Goal: Transaction & Acquisition: Purchase product/service

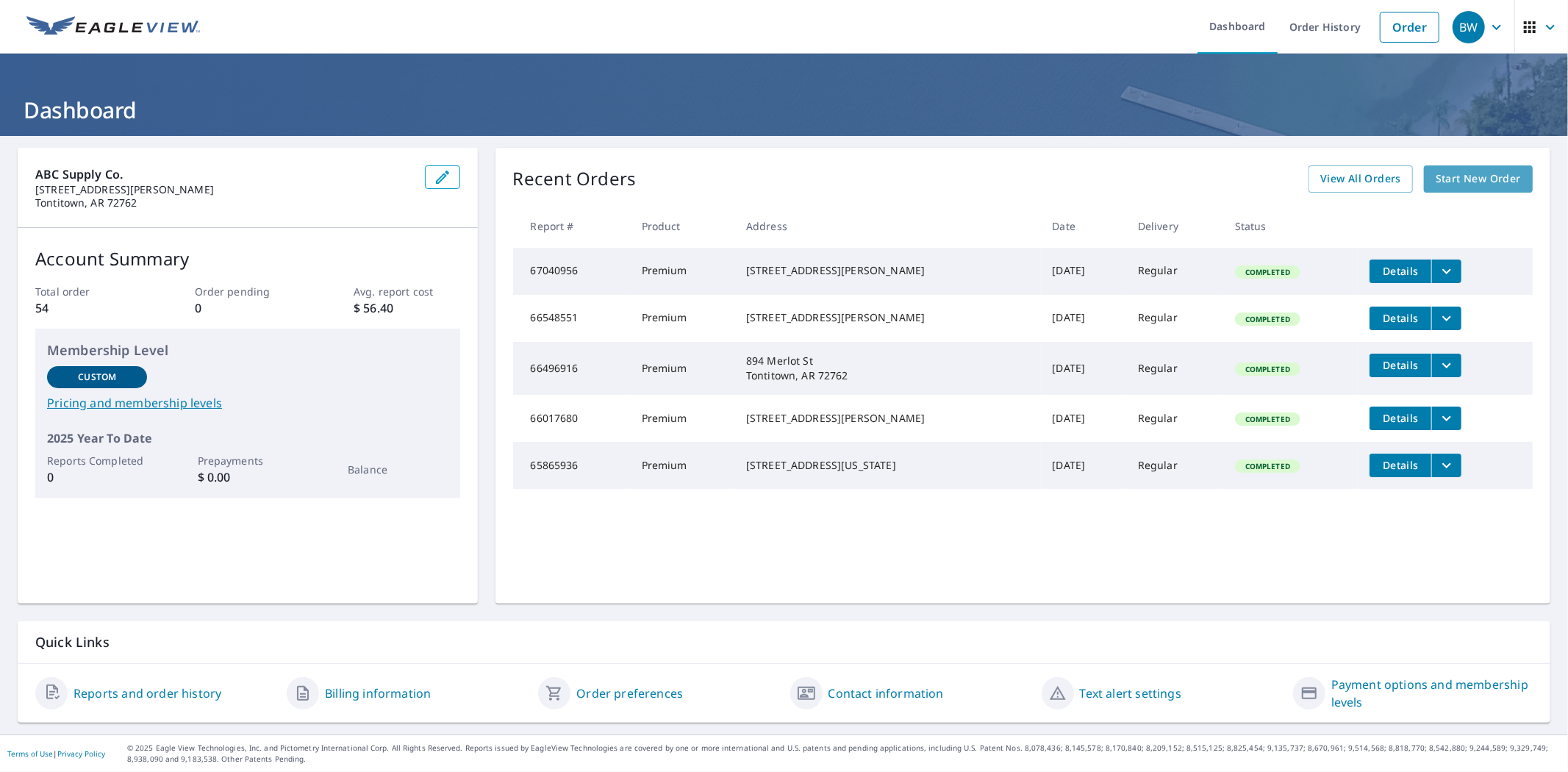
click at [1458, 179] on span "Start New Order" at bounding box center [1477, 178] width 85 height 18
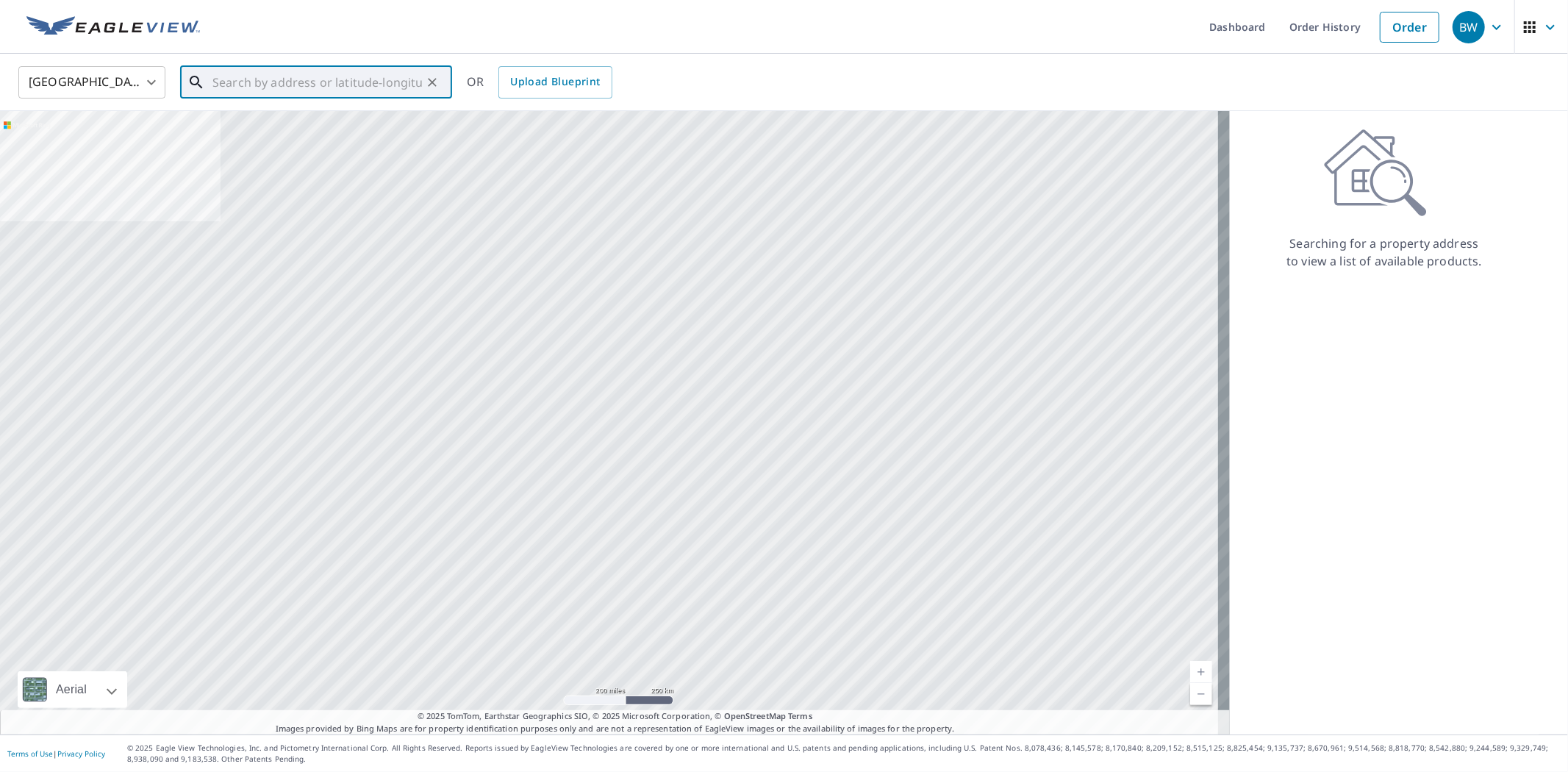
click at [228, 81] on input "text" at bounding box center [318, 82] width 210 height 41
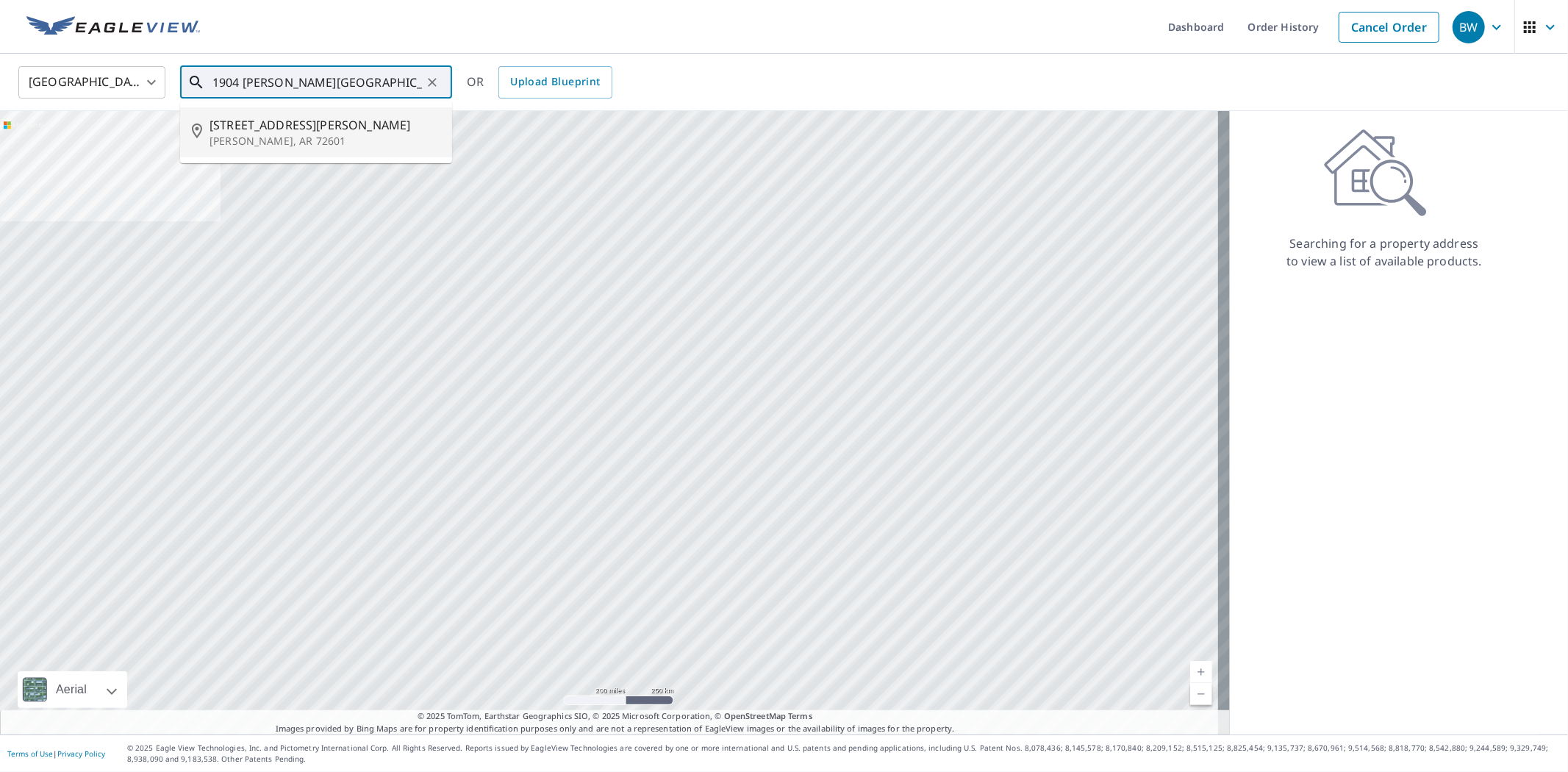
click at [251, 138] on p "[PERSON_NAME], AR 72601" at bounding box center [325, 141] width 231 height 15
type input "[STREET_ADDRESS][PERSON_NAME]"
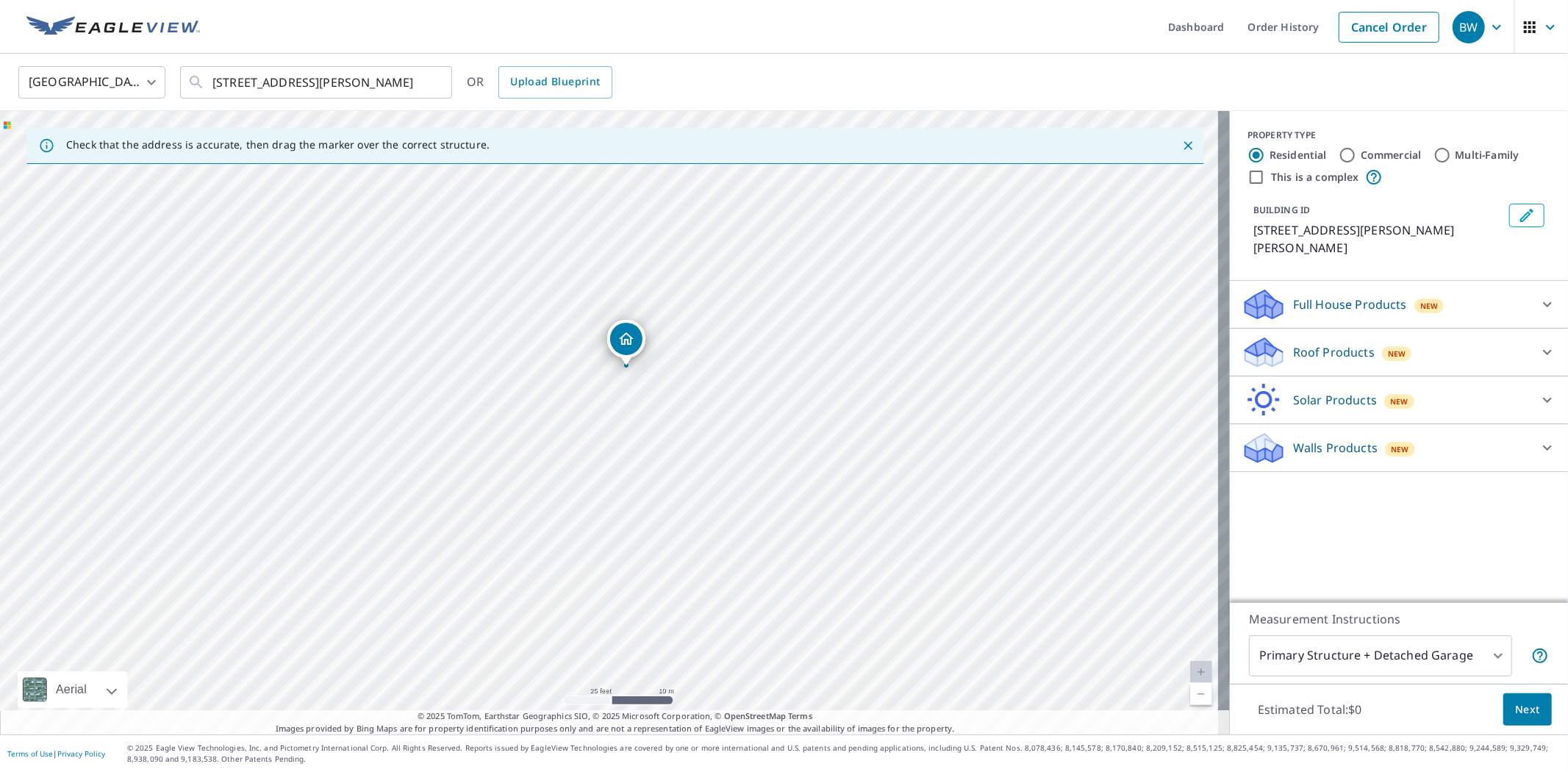
click at [1538, 343] on icon at bounding box center [1547, 352] width 18 height 18
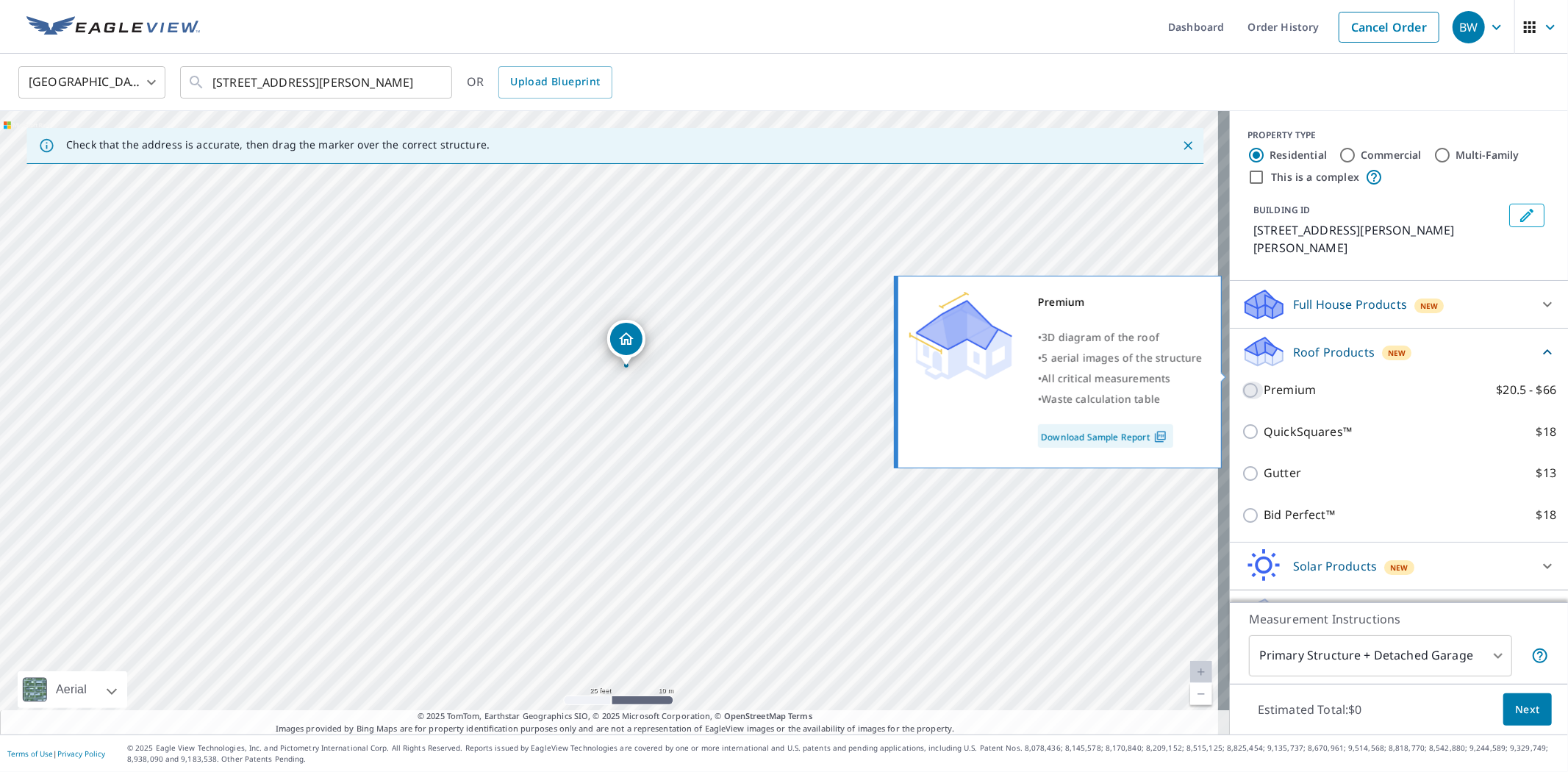
click at [1241, 382] on input "Premium $20.5 - $66" at bounding box center [1252, 390] width 22 height 18
checkbox input "true"
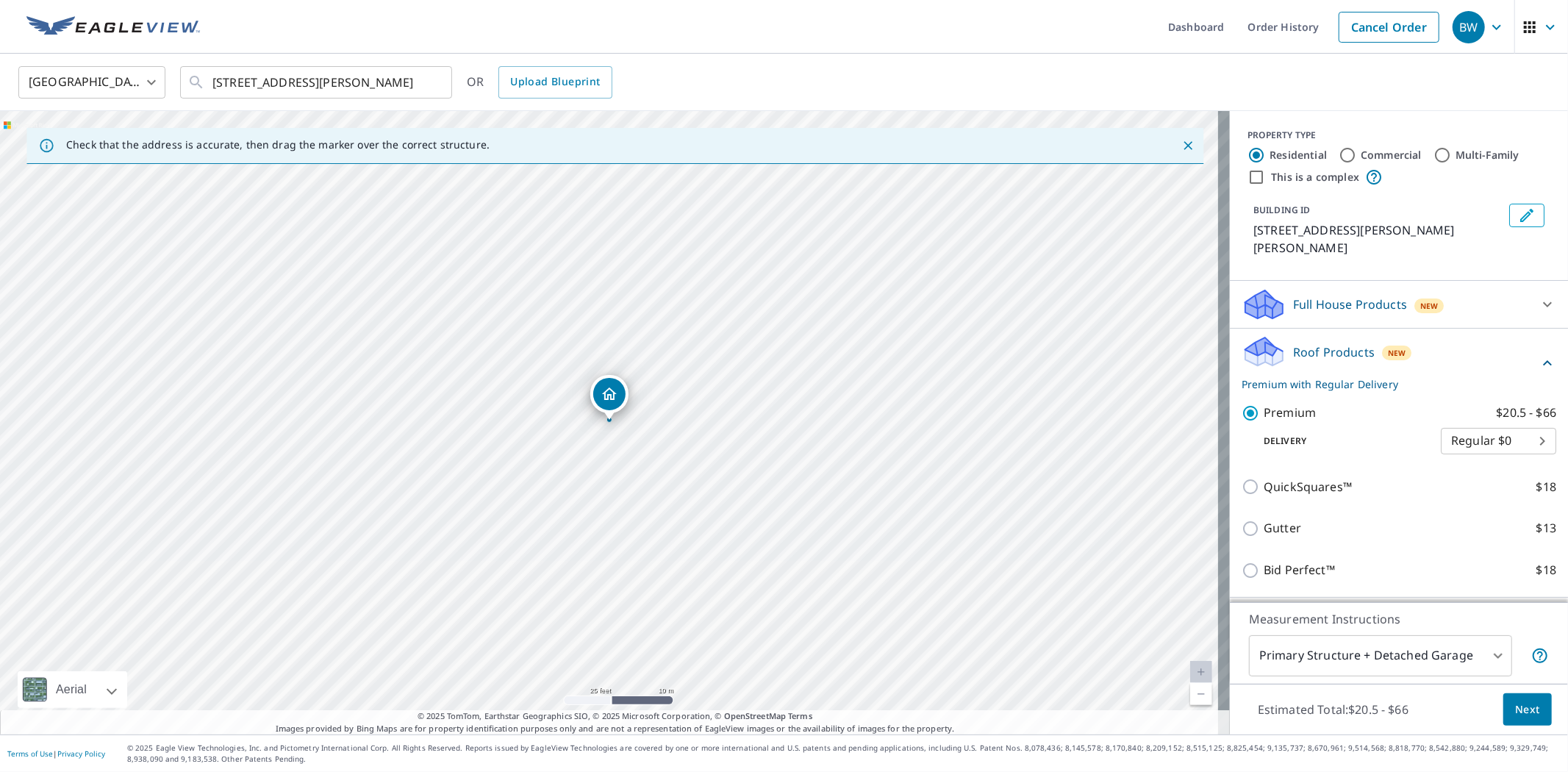
scroll to position [72, 0]
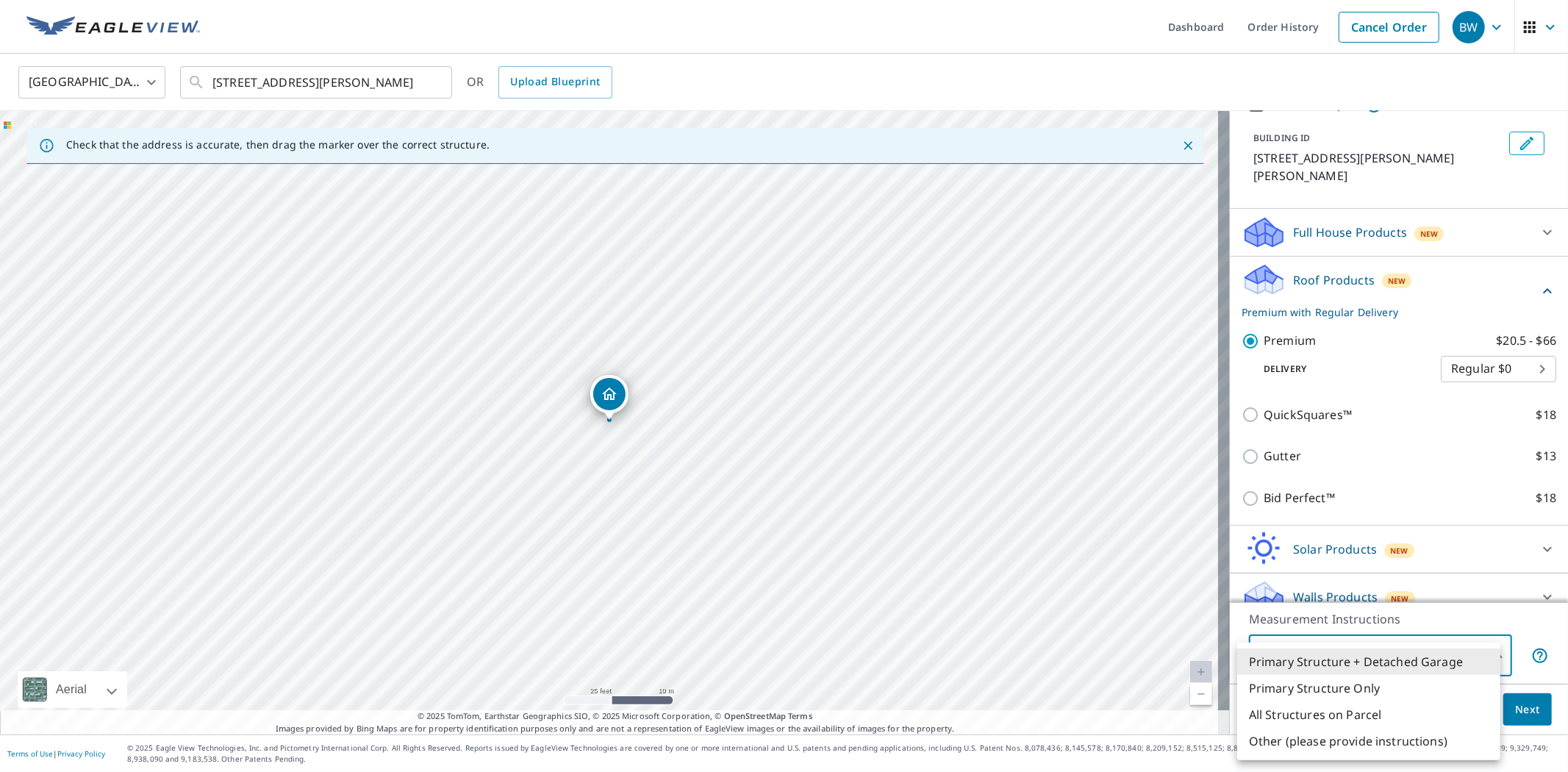
click at [1484, 655] on body "BW BW Dashboard Order History Cancel Order BW [GEOGRAPHIC_DATA] [GEOGRAPHIC_DAT…" at bounding box center [784, 386] width 1568 height 772
click at [1312, 685] on li "Primary Structure Only" at bounding box center [1369, 688] width 263 height 27
type input "2"
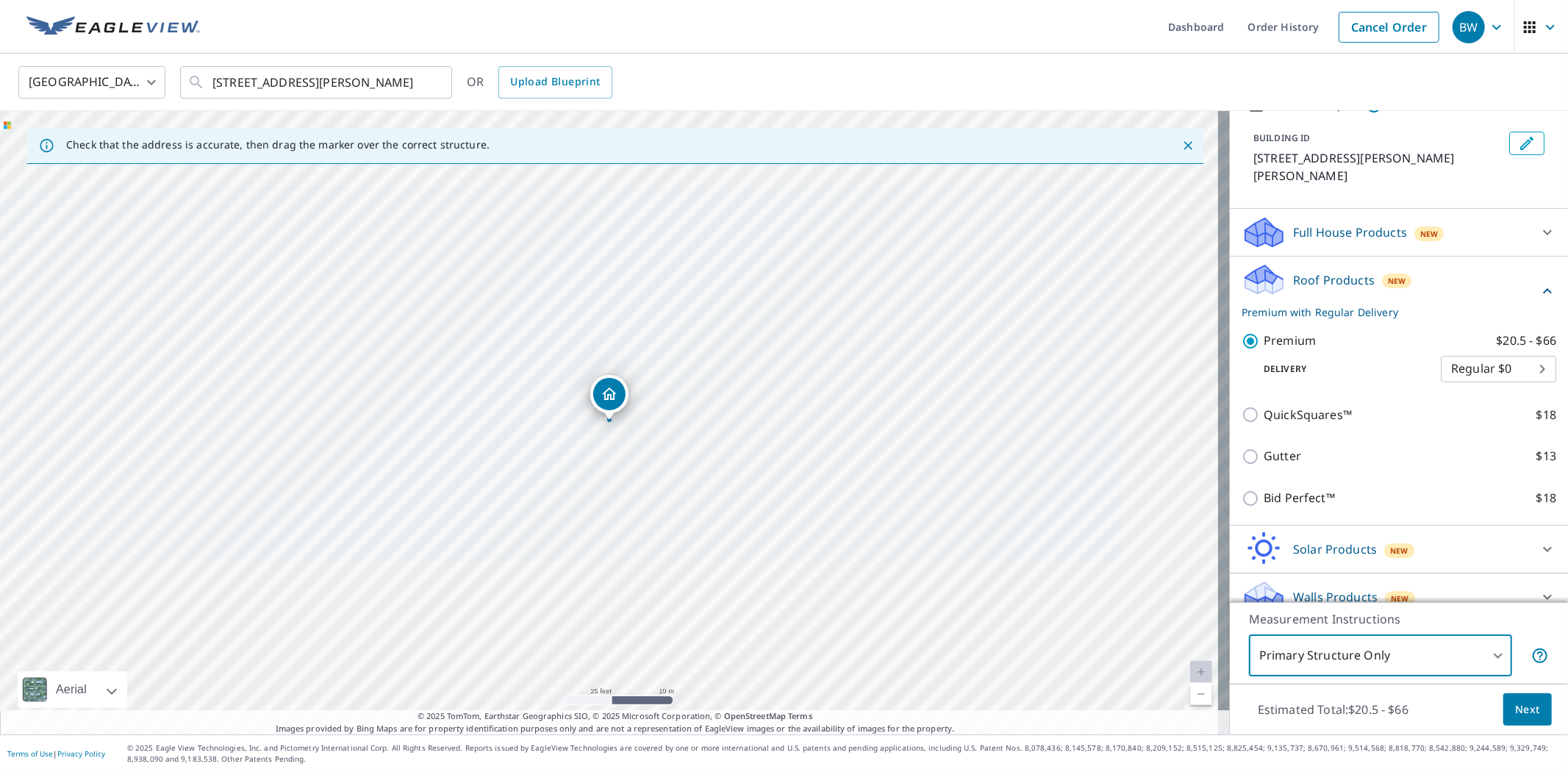
click at [1515, 706] on span "Next" at bounding box center [1527, 709] width 25 height 18
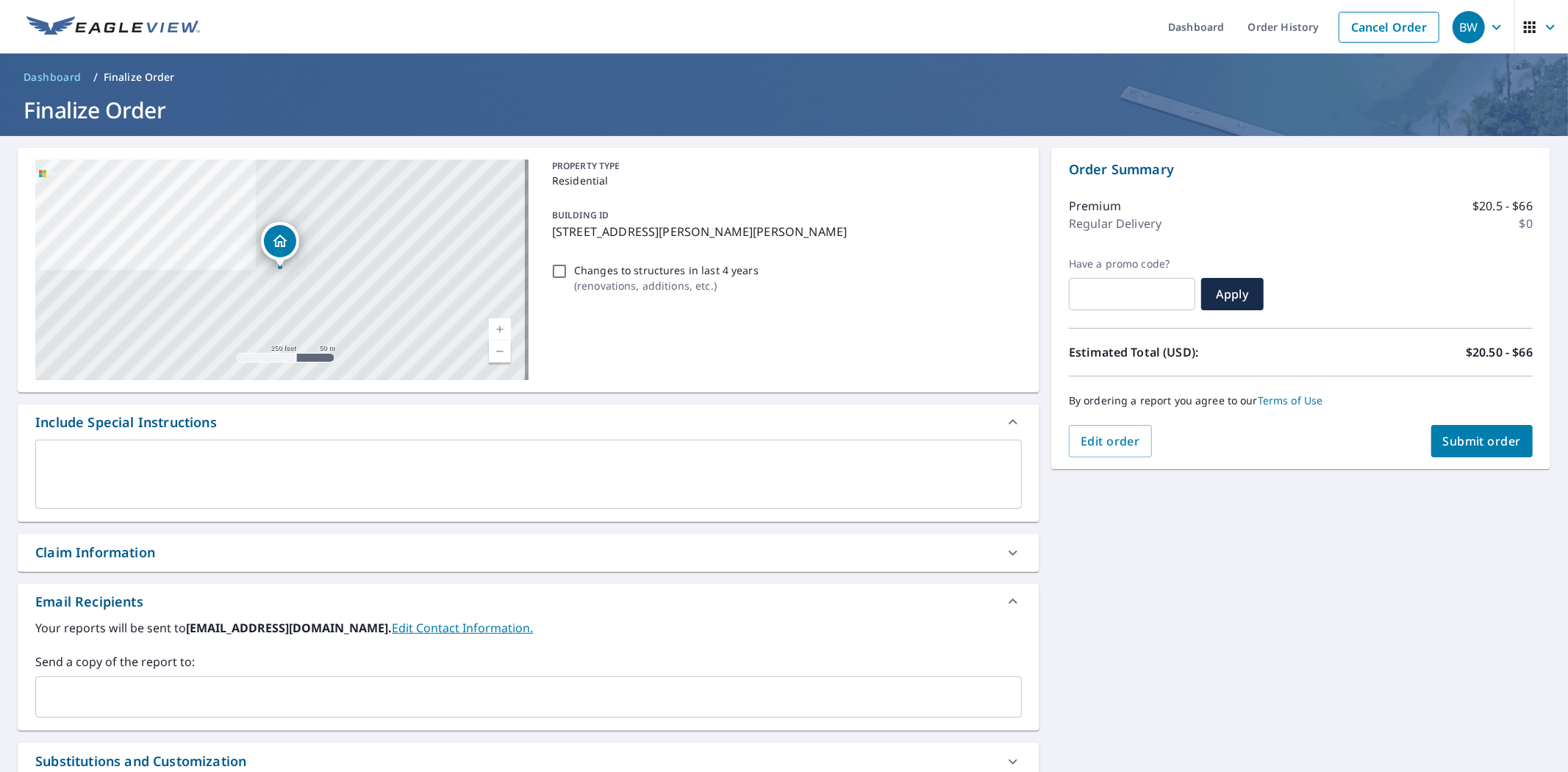
scroll to position [81, 0]
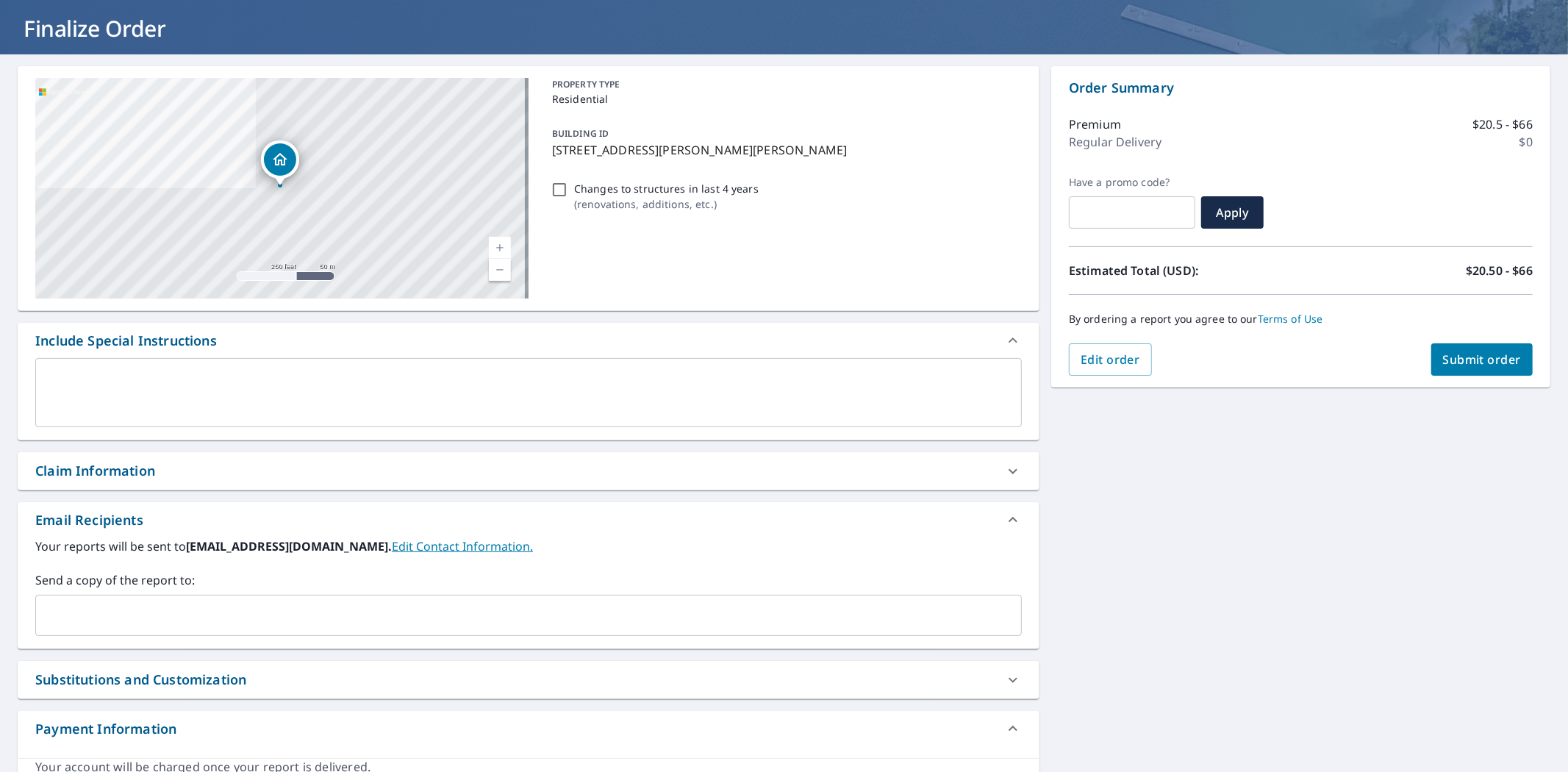
click at [89, 616] on input "text" at bounding box center [518, 616] width 951 height 28
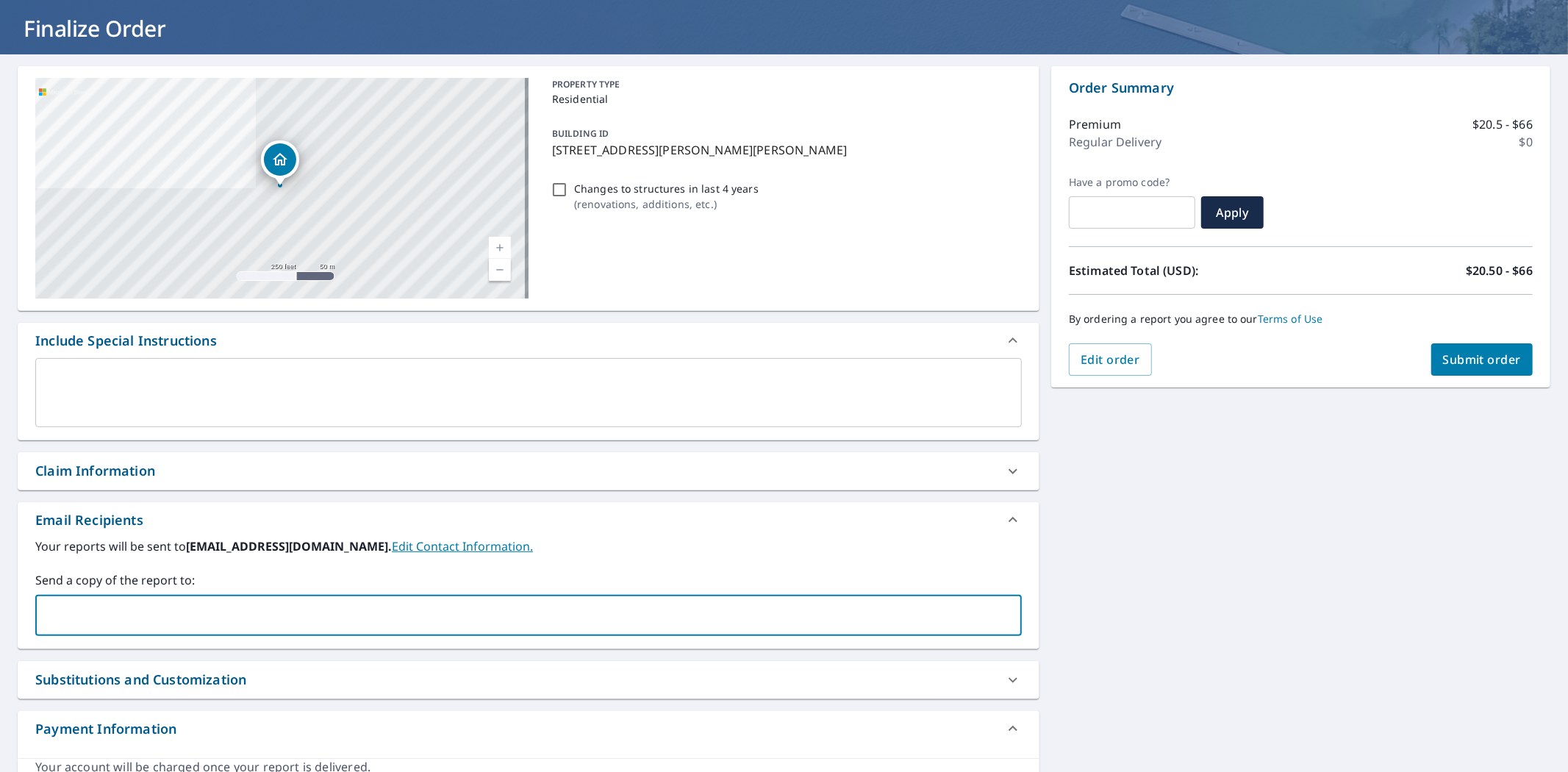
type input "[PERSON_NAME][EMAIL_ADDRESS][PERSON_NAME][DOMAIN_NAME]"
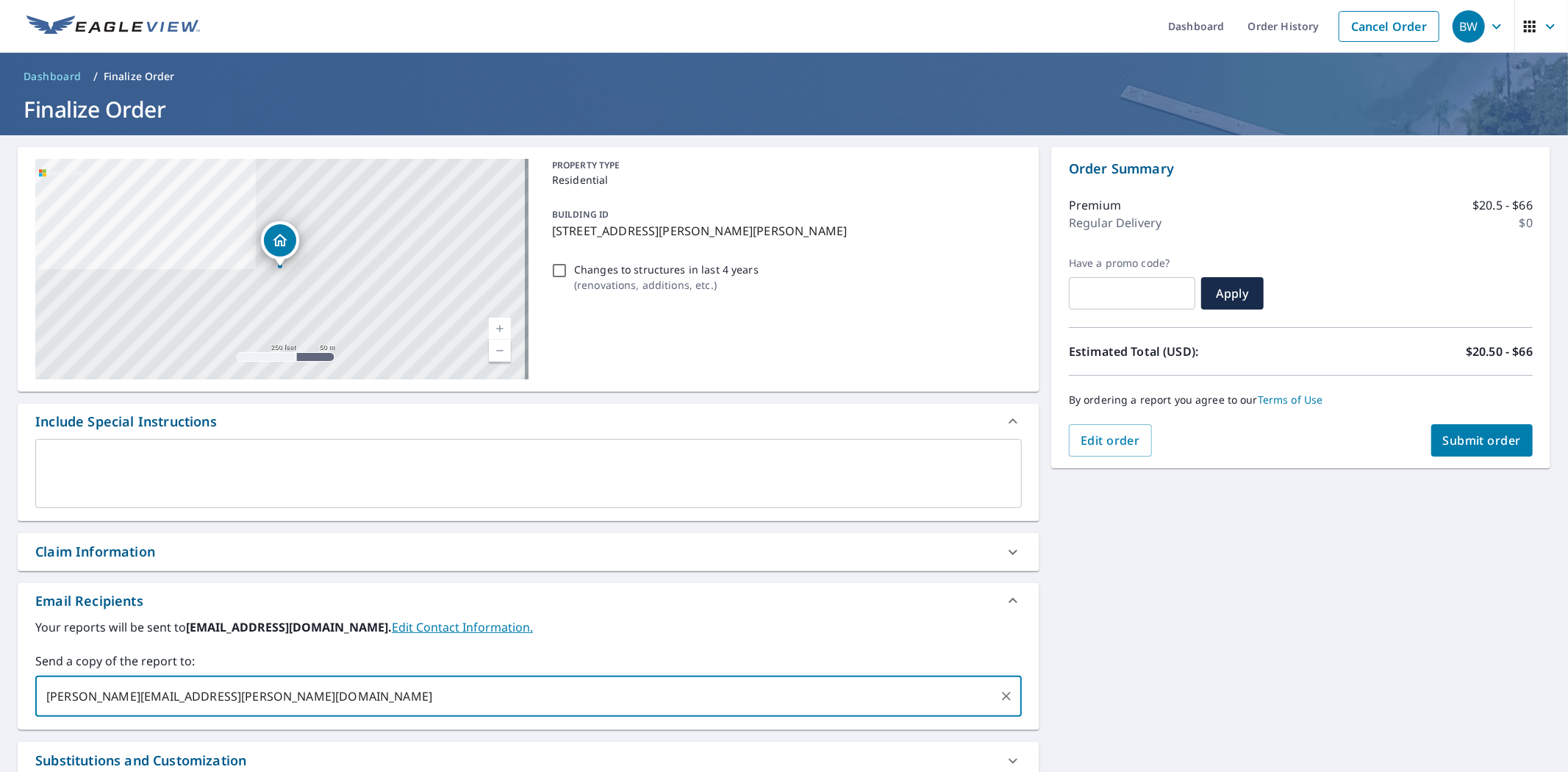
scroll to position [0, 0]
click at [1463, 436] on span "Submit order" at bounding box center [1482, 441] width 79 height 16
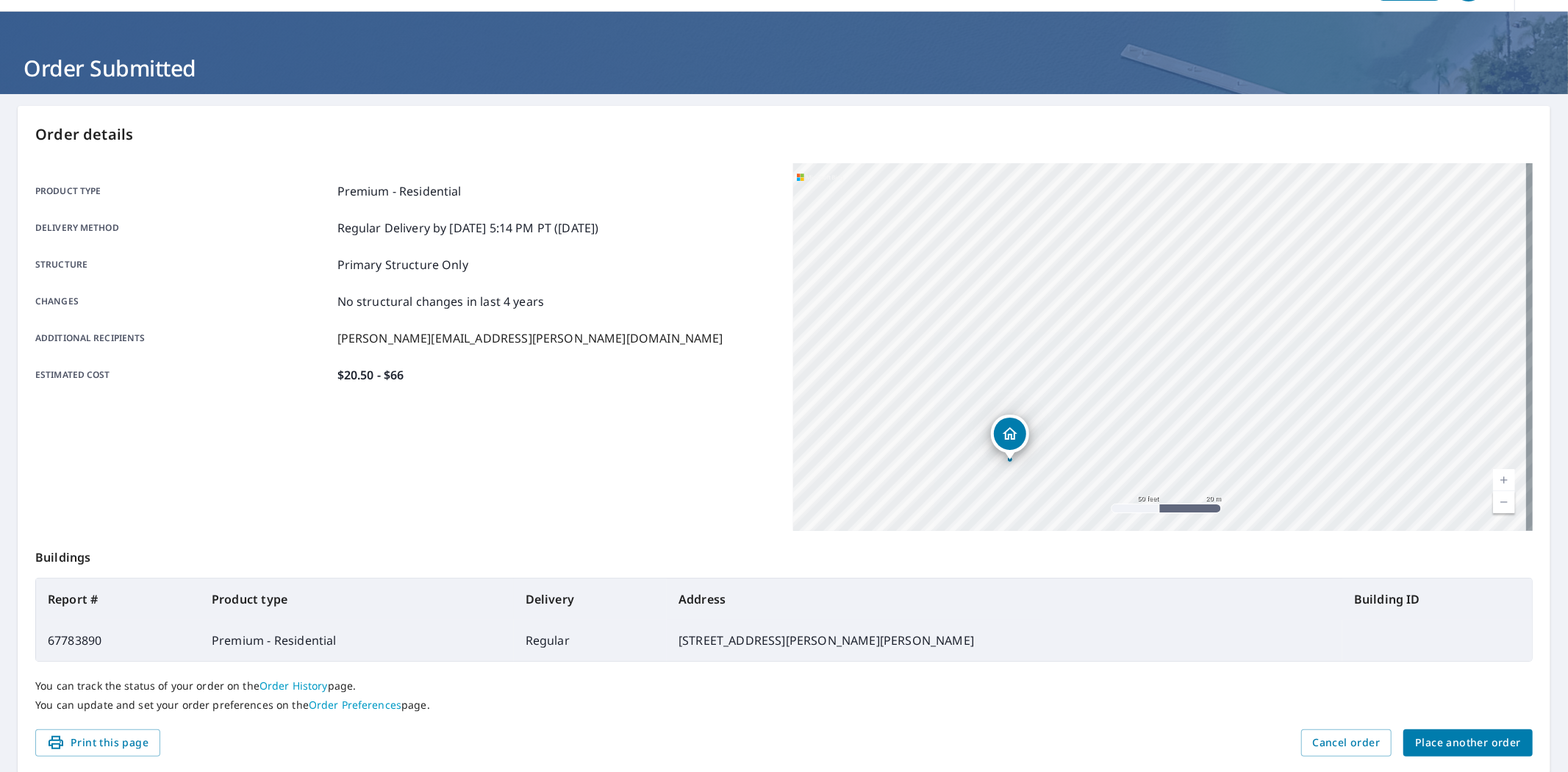
scroll to position [92, 0]
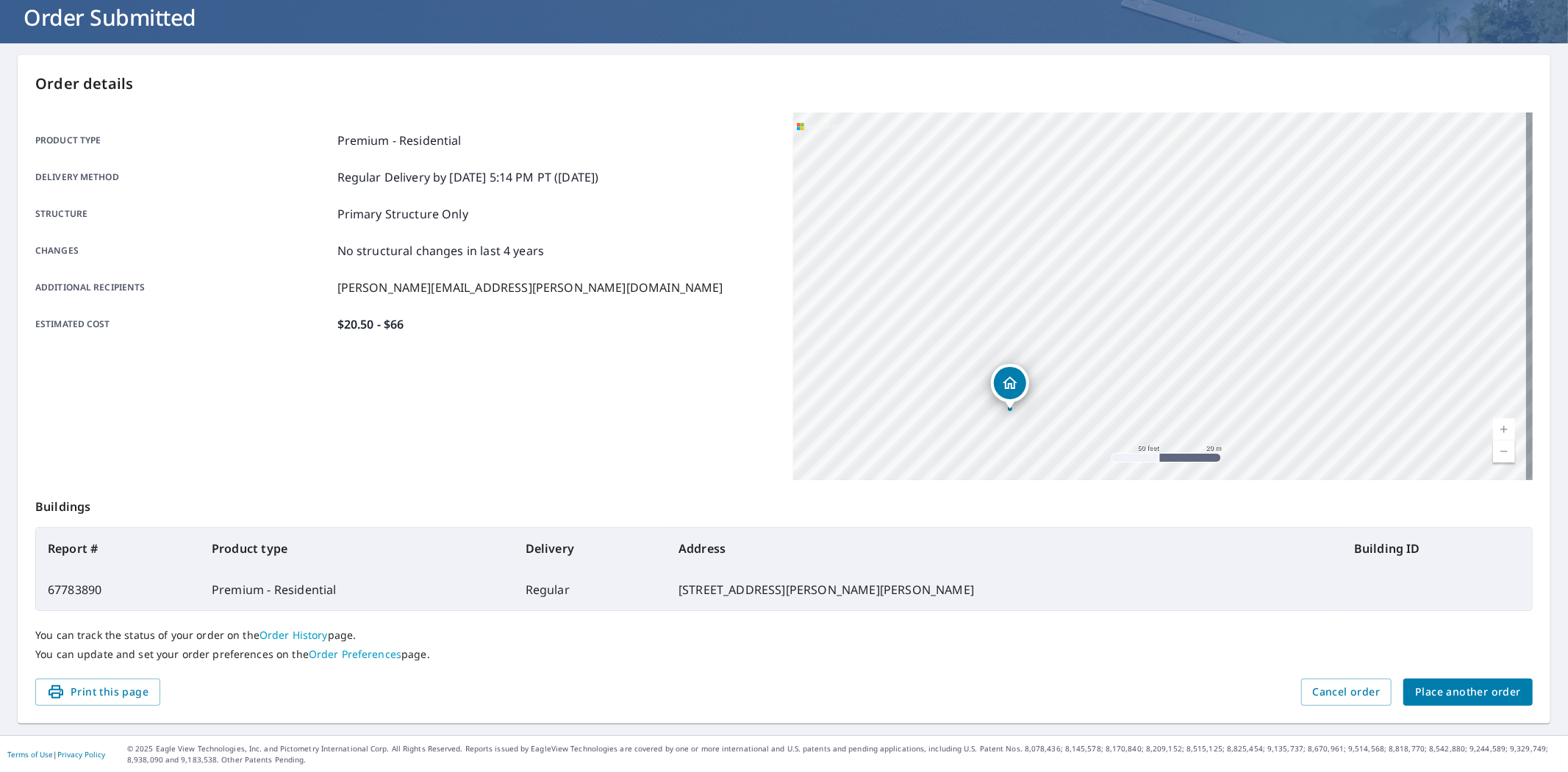
click at [1445, 689] on span "Place another order" at bounding box center [1467, 691] width 106 height 18
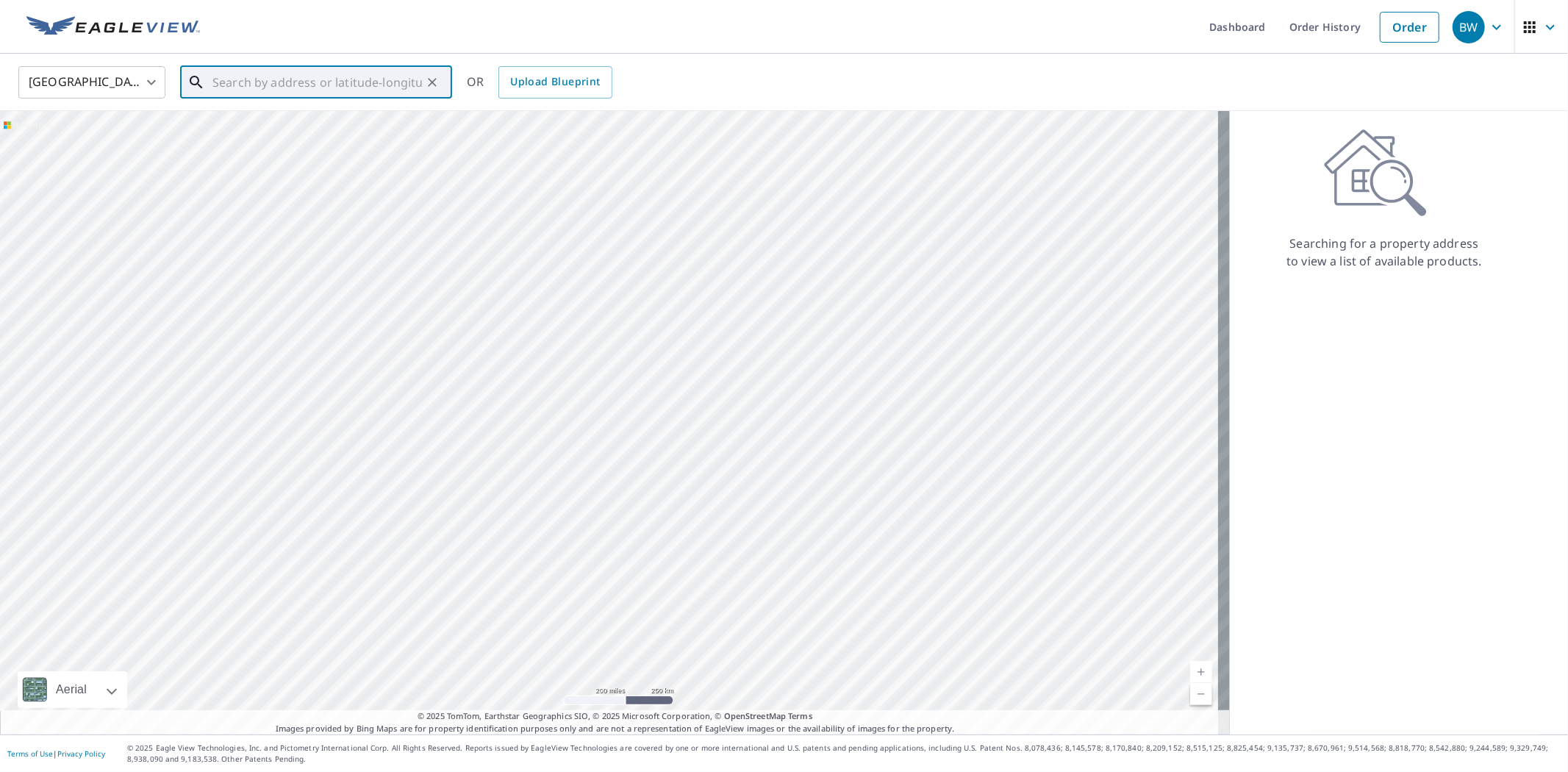
click at [267, 84] on input "text" at bounding box center [318, 82] width 210 height 41
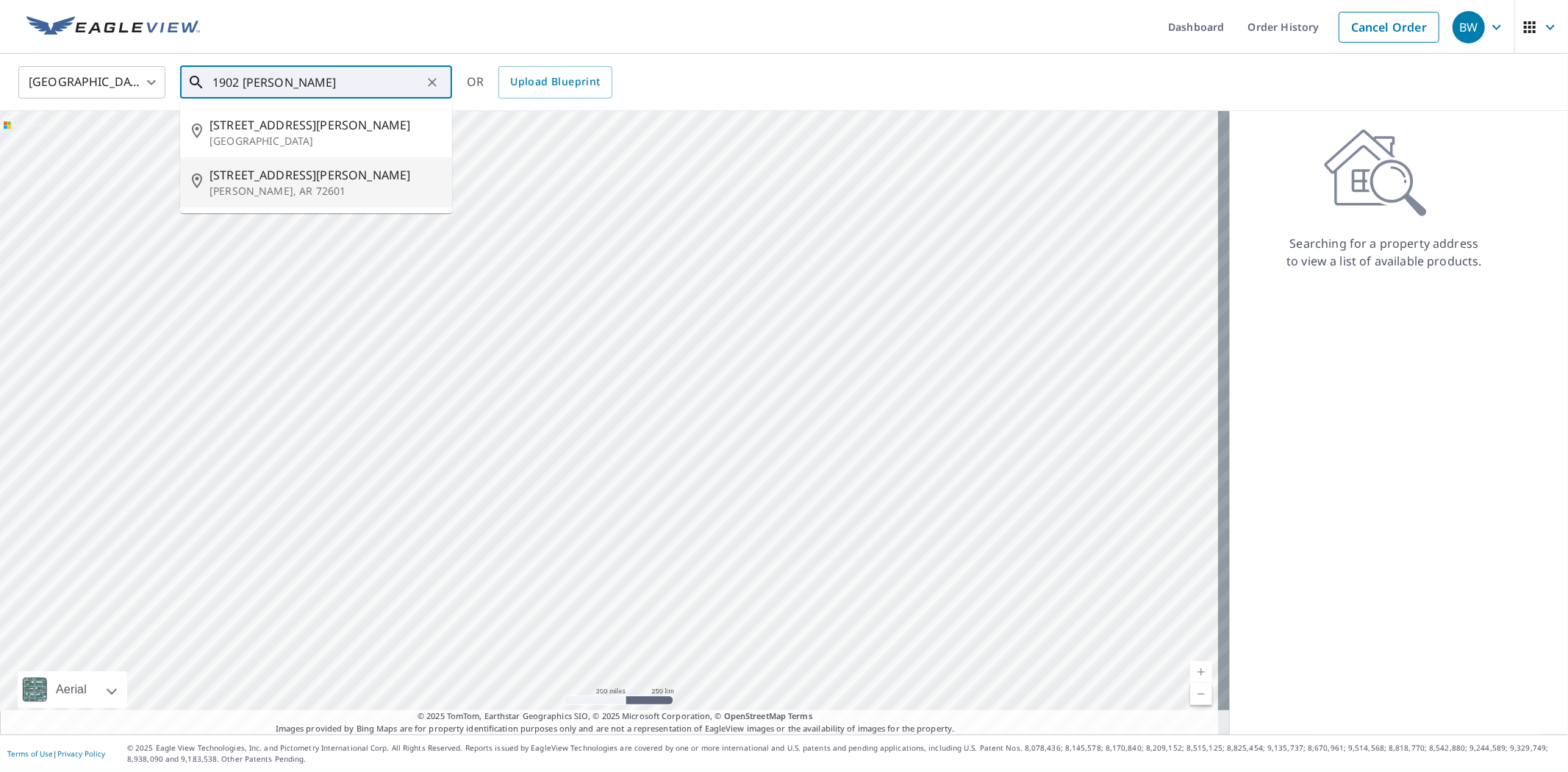
click at [249, 177] on span "[STREET_ADDRESS][PERSON_NAME]" at bounding box center [325, 174] width 231 height 18
type input "[STREET_ADDRESS][PERSON_NAME]"
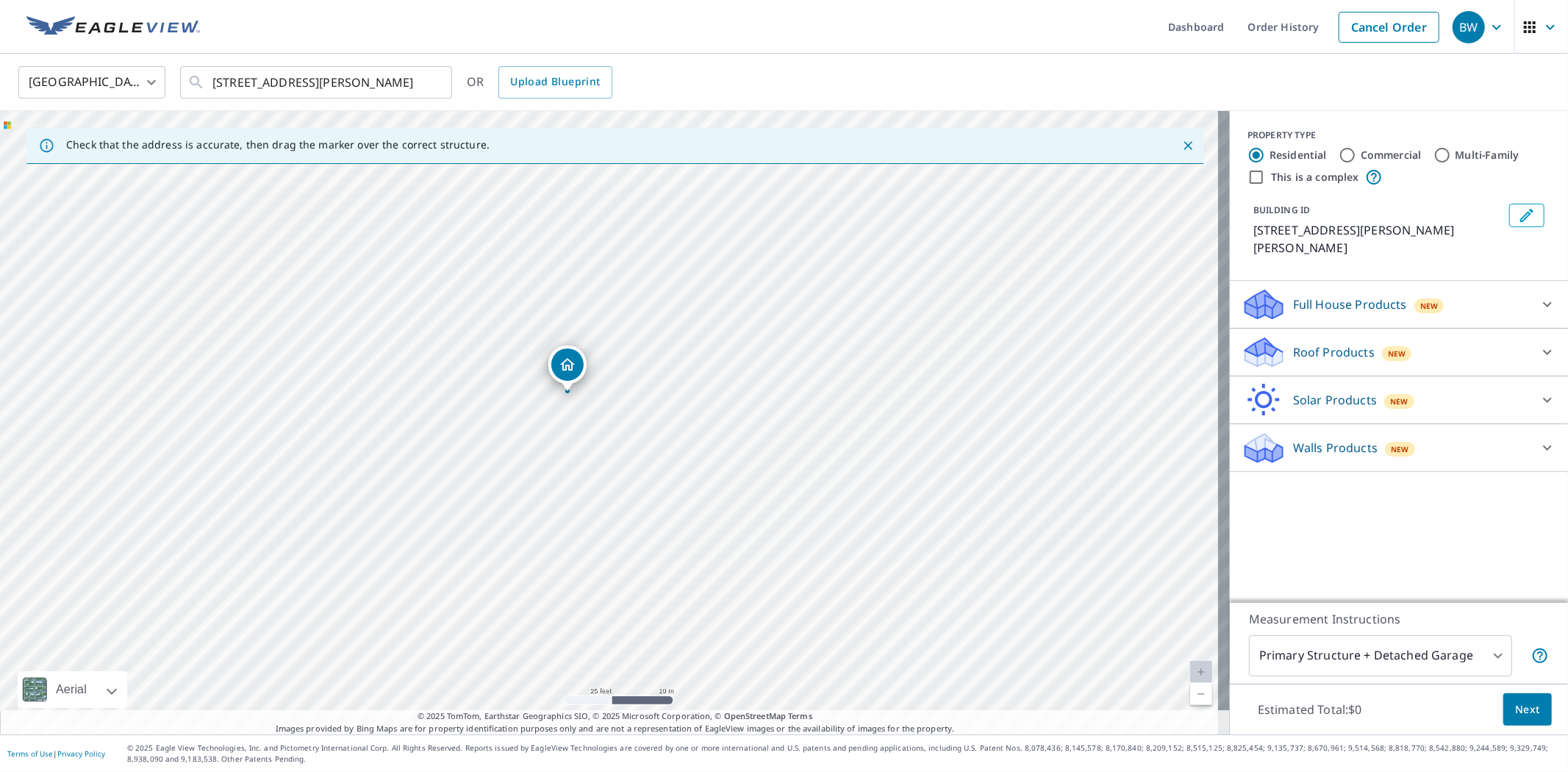
click at [1309, 343] on p "Roof Products" at bounding box center [1333, 352] width 81 height 18
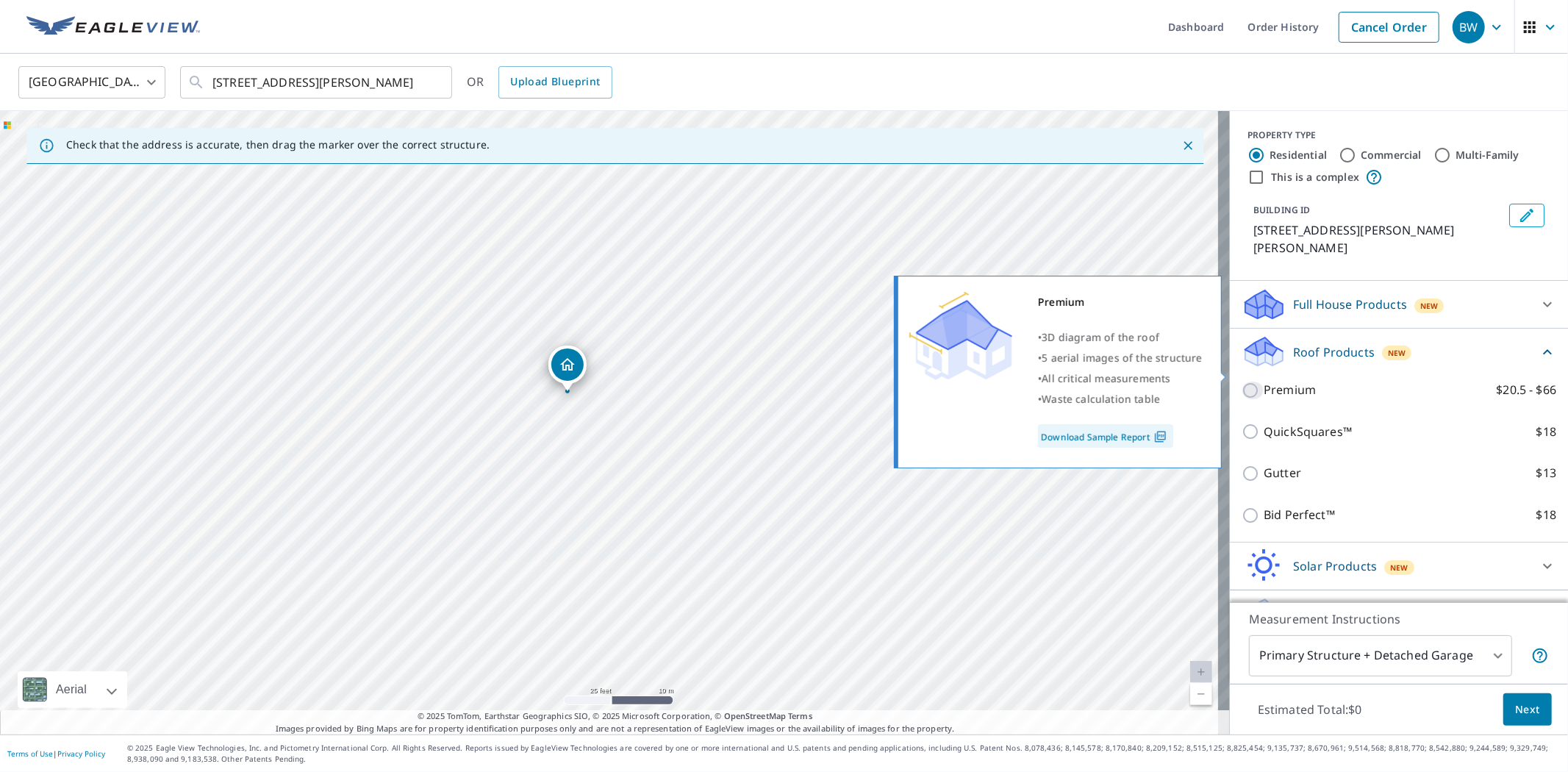
click at [1241, 382] on input "Premium $20.5 - $66" at bounding box center [1252, 390] width 22 height 18
checkbox input "true"
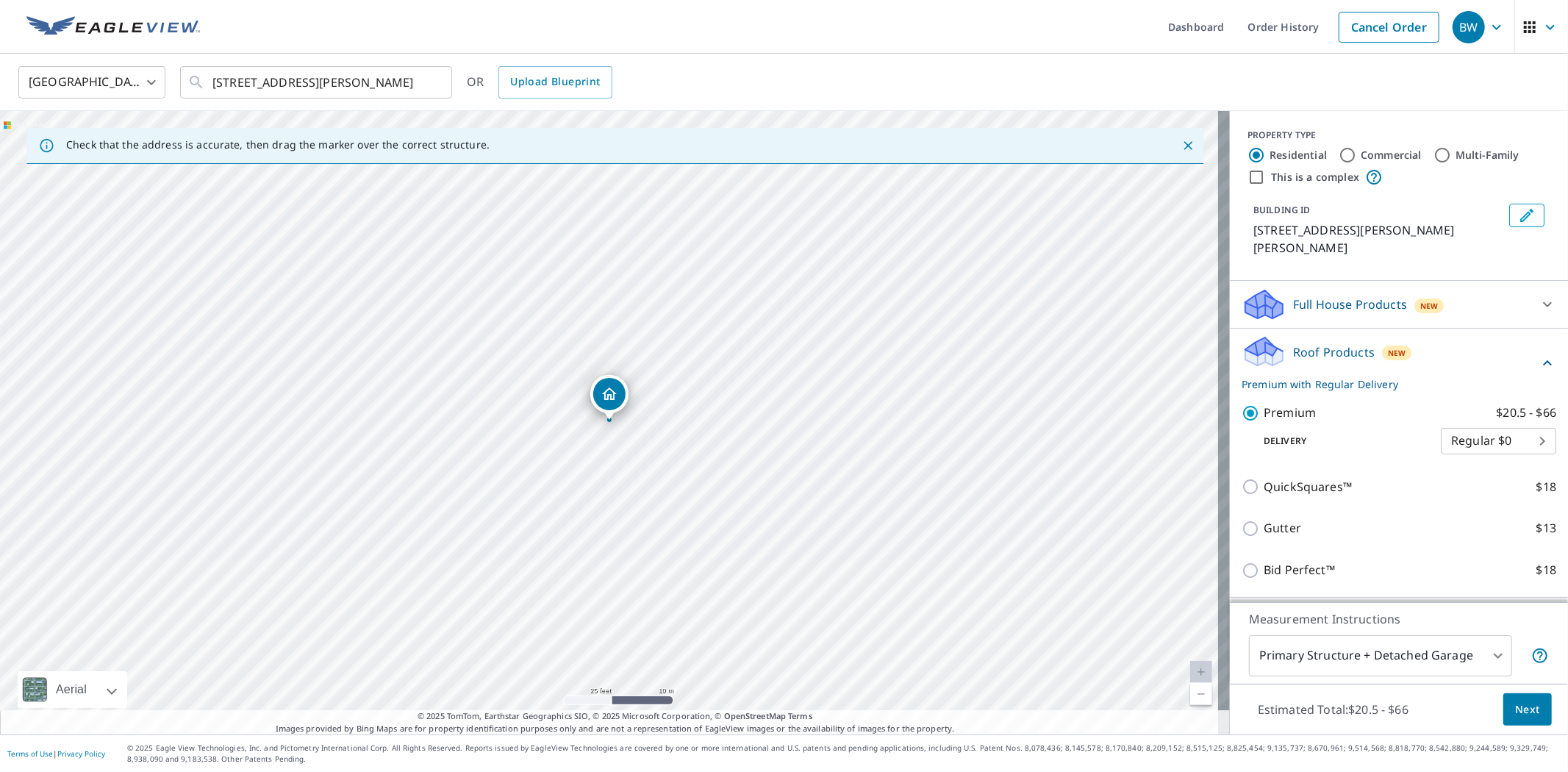
scroll to position [72, 0]
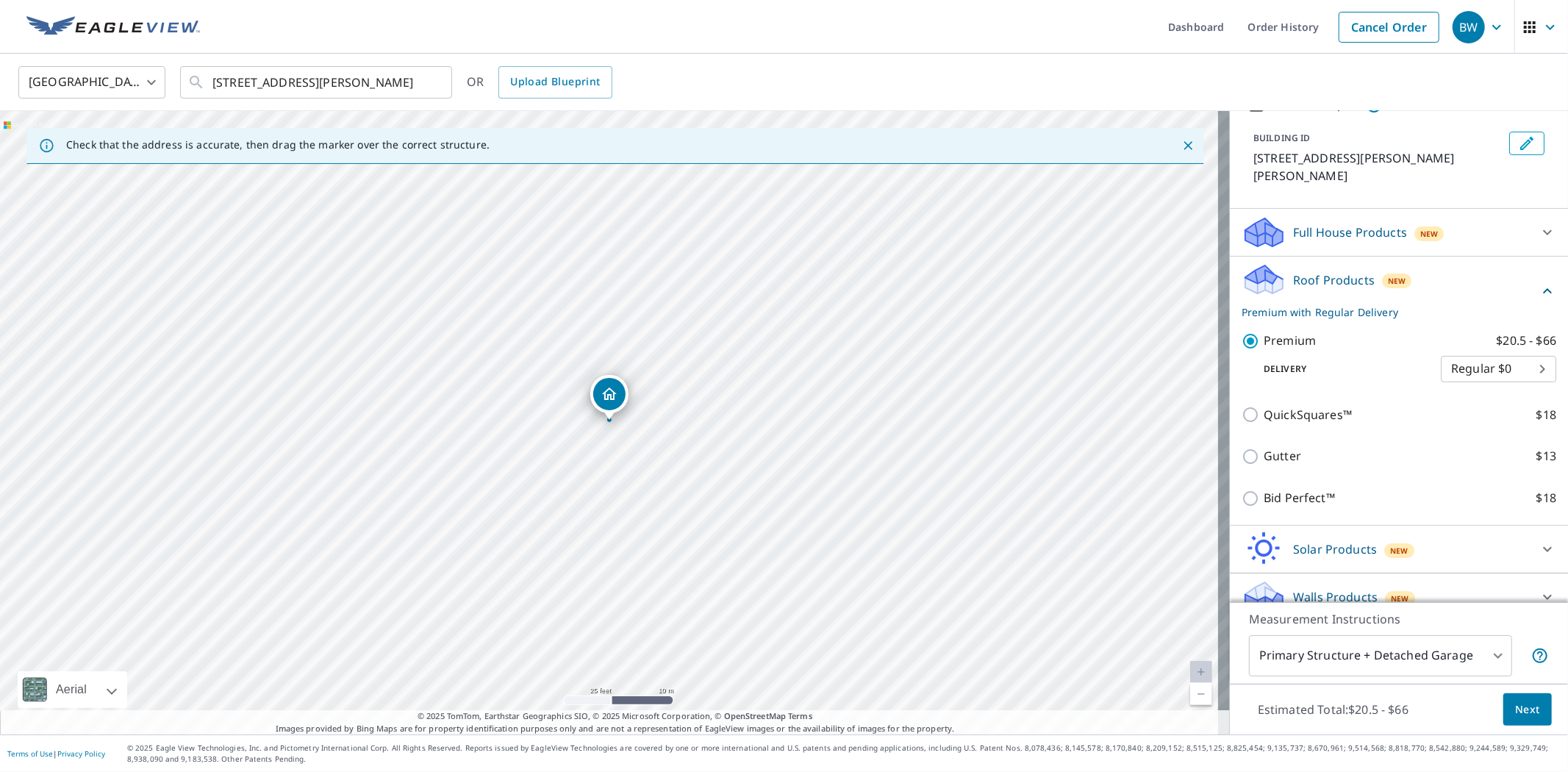
click at [1485, 653] on body "BW BW Dashboard Order History Cancel Order BW [GEOGRAPHIC_DATA] [GEOGRAPHIC_DAT…" at bounding box center [784, 386] width 1568 height 772
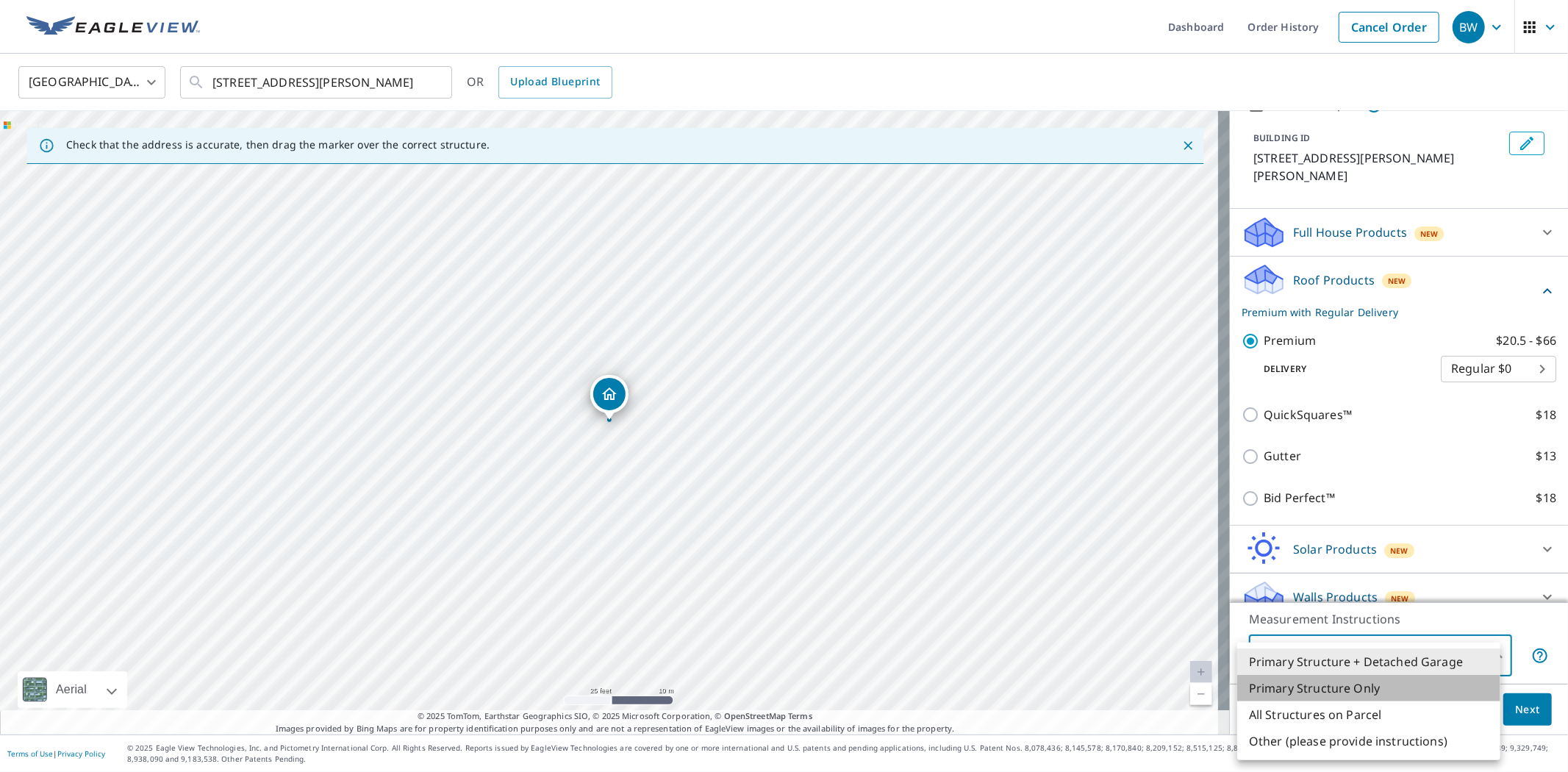
click at [1326, 687] on li "Primary Structure Only" at bounding box center [1369, 688] width 263 height 27
type input "2"
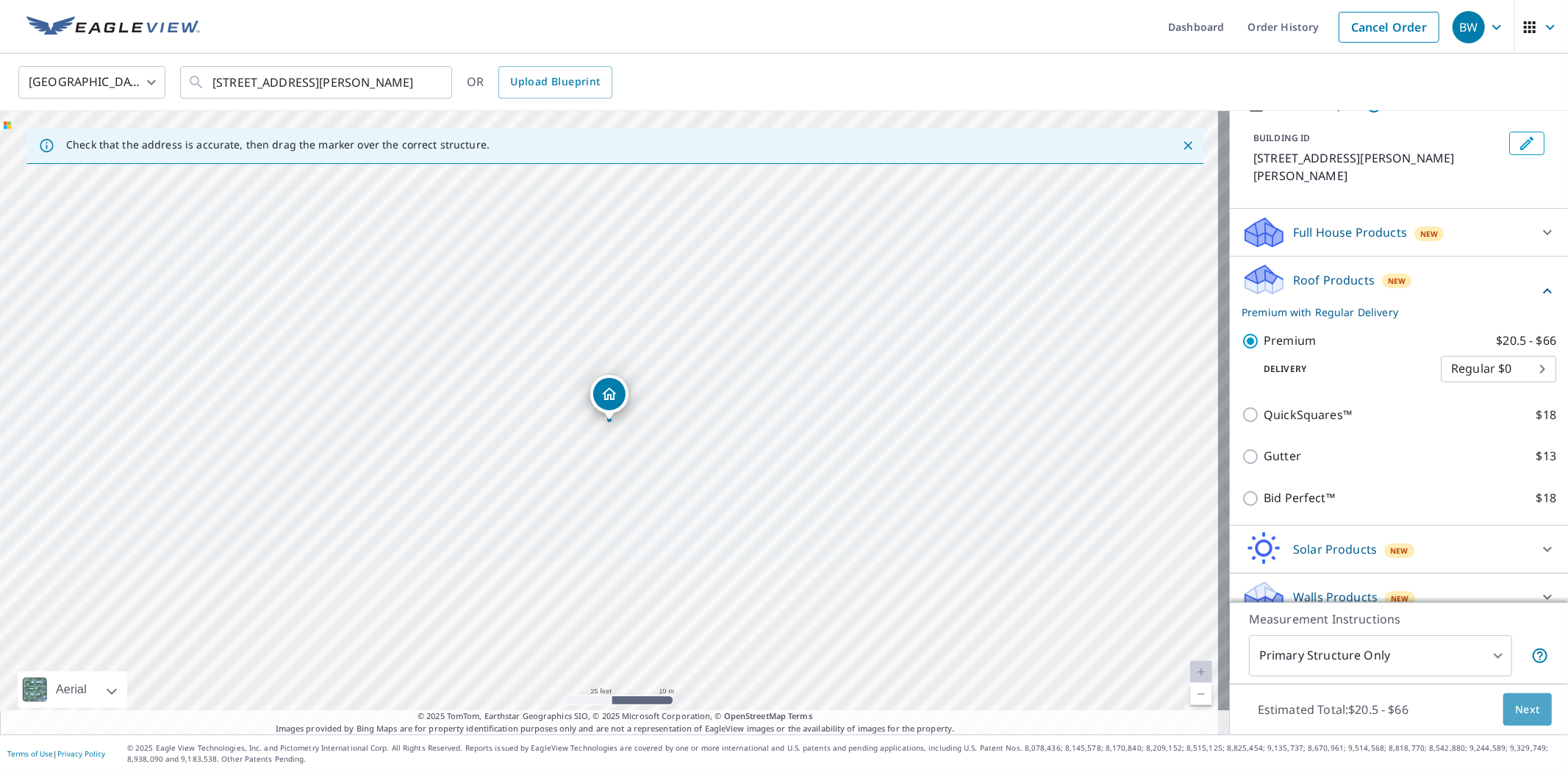
click at [1515, 712] on span "Next" at bounding box center [1527, 709] width 25 height 18
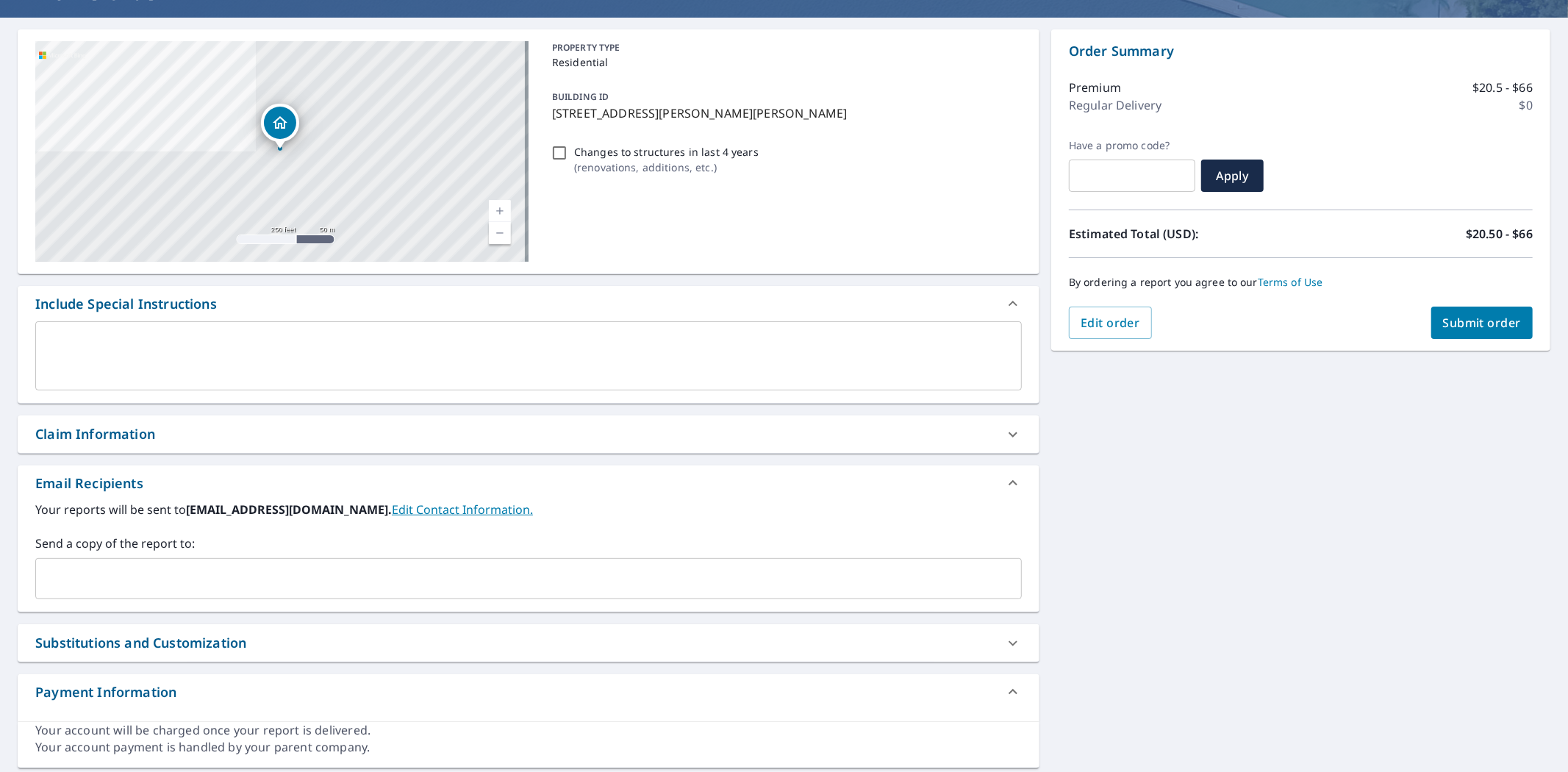
scroll to position [163, 0]
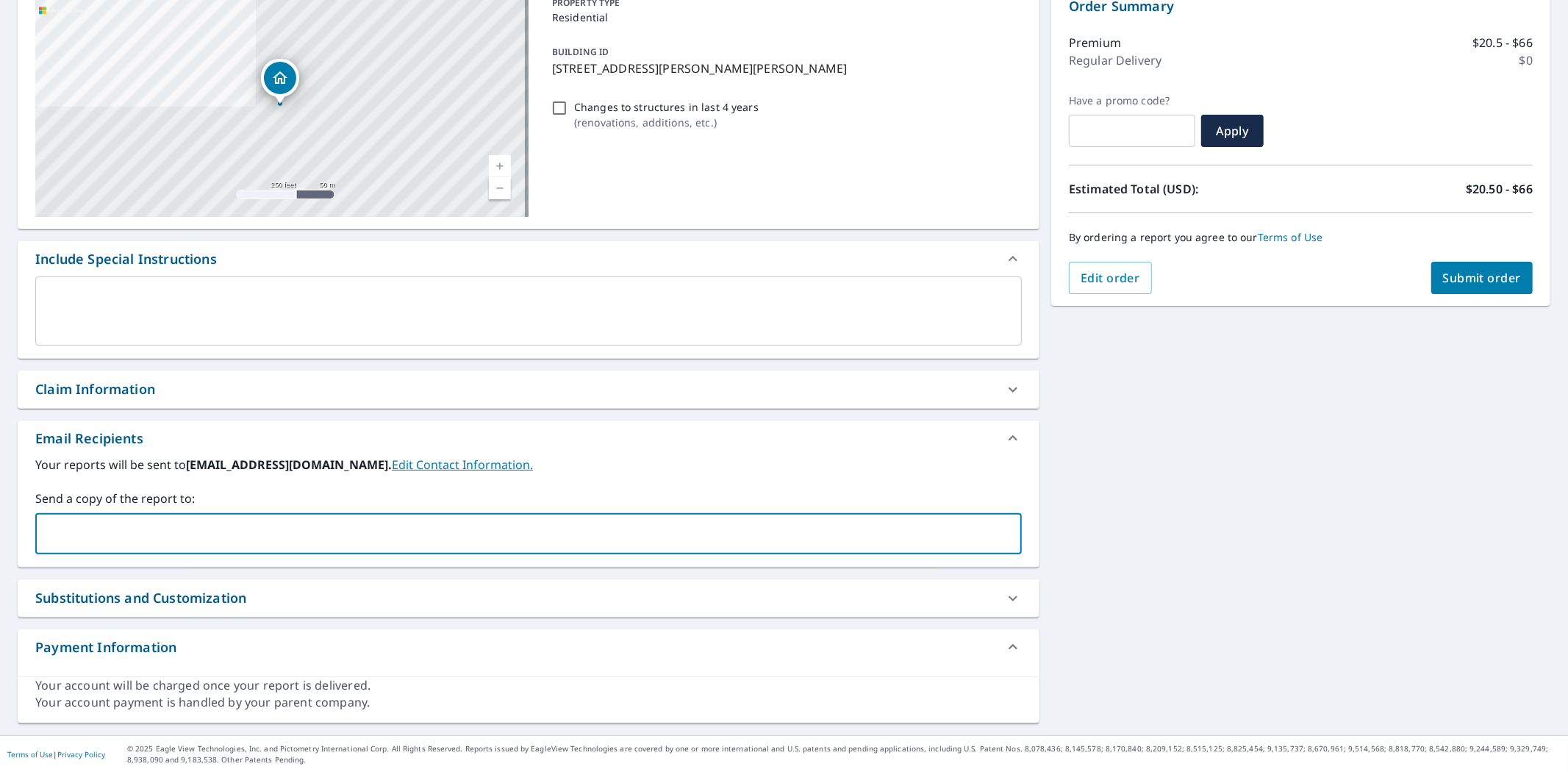
click at [63, 535] on input "text" at bounding box center [518, 533] width 951 height 28
type input "[PERSON_NAME][EMAIL_ADDRESS][PERSON_NAME][DOMAIN_NAME]"
click at [1469, 278] on span "Submit order" at bounding box center [1482, 278] width 79 height 16
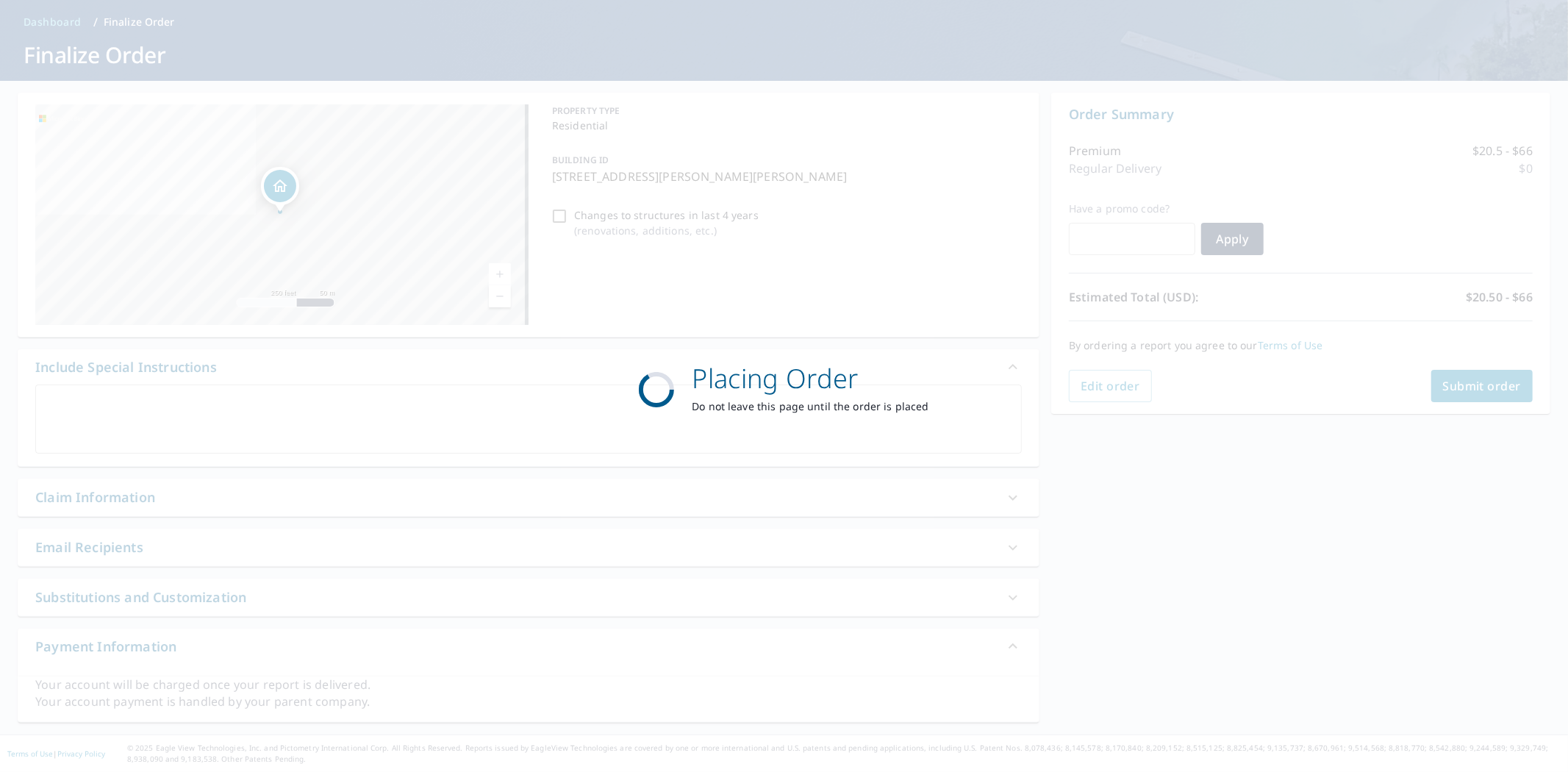
scroll to position [55, 0]
